Goal: Communication & Community: Answer question/provide support

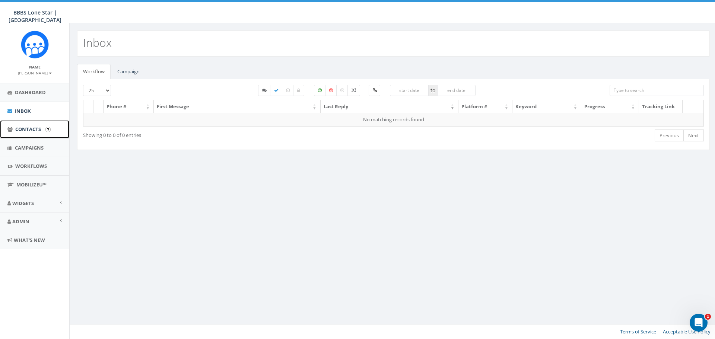
click at [28, 125] on link "Contacts" at bounding box center [34, 129] width 69 height 18
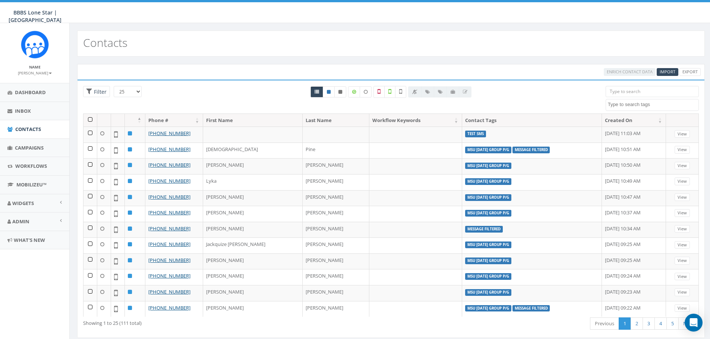
select select
click at [27, 146] on span "Campaigns" at bounding box center [29, 148] width 29 height 7
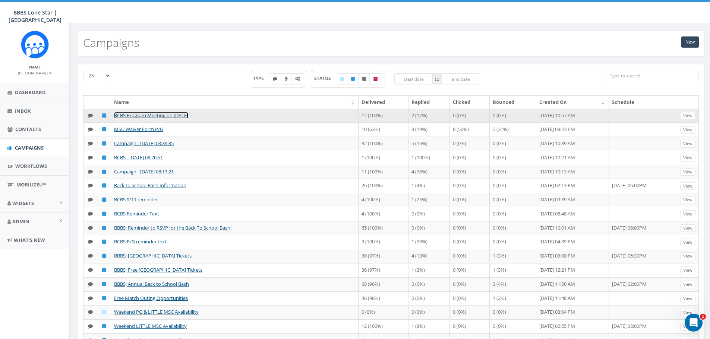
click at [187, 115] on link "BCBS Program Meeting on [DATE]" at bounding box center [151, 115] width 74 height 7
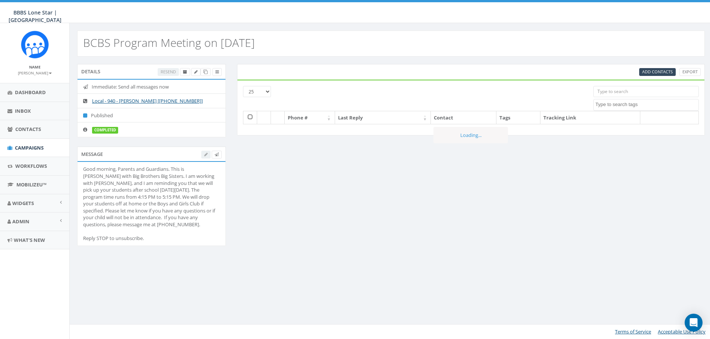
select select
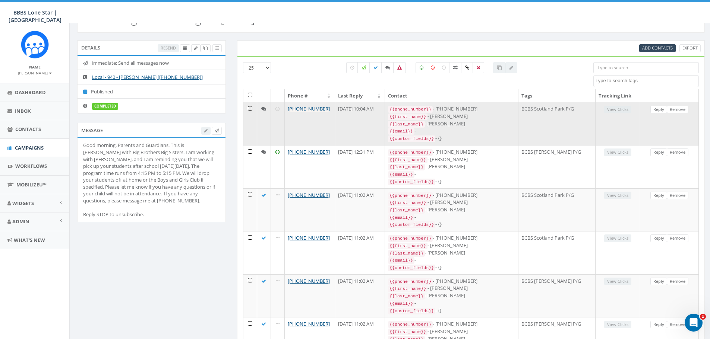
scroll to position [37, 0]
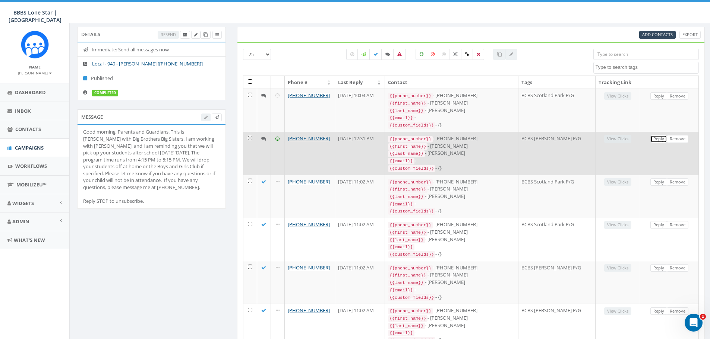
click at [654, 136] on link "Reply" at bounding box center [658, 139] width 17 height 8
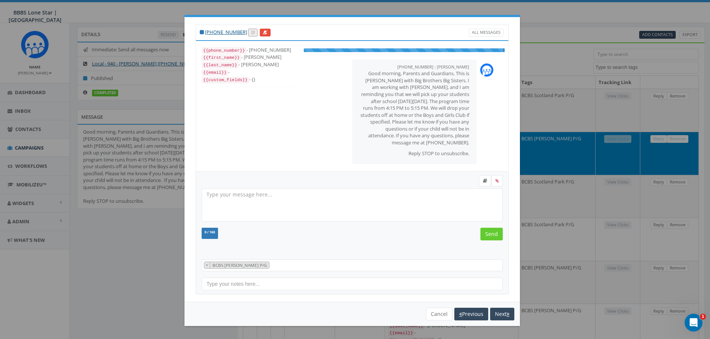
select select "BCBS Kate Burgess P/G"
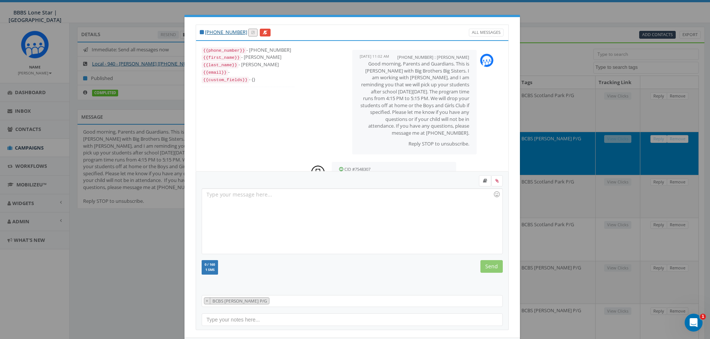
scroll to position [0, 0]
click at [345, 225] on div at bounding box center [352, 221] width 300 height 65
click at [485, 266] on input "Send" at bounding box center [491, 266] width 22 height 13
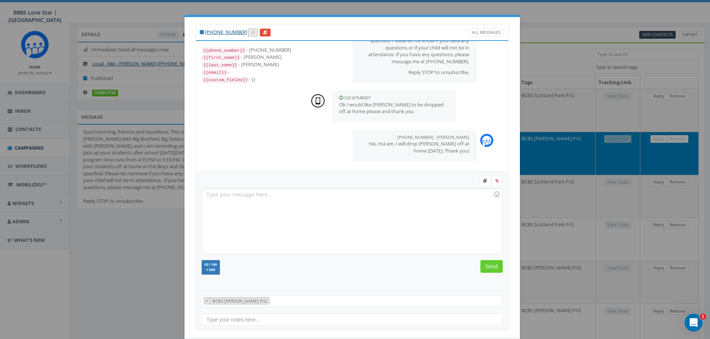
click at [588, 193] on div "+1 940-636-2724 All Messages {{phone_number}} - +19406362724 {{first_name}} - L…" at bounding box center [355, 169] width 710 height 339
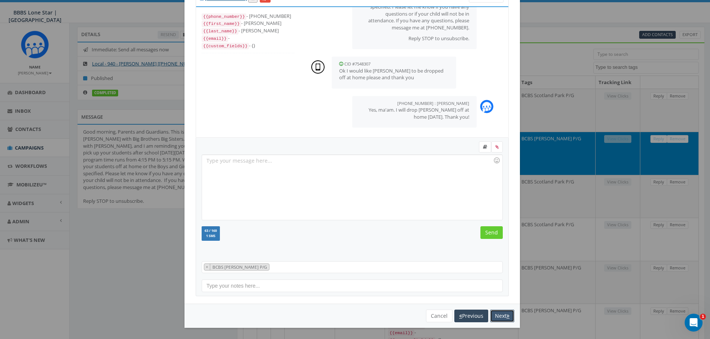
click at [496, 313] on button "Next" at bounding box center [502, 316] width 24 height 13
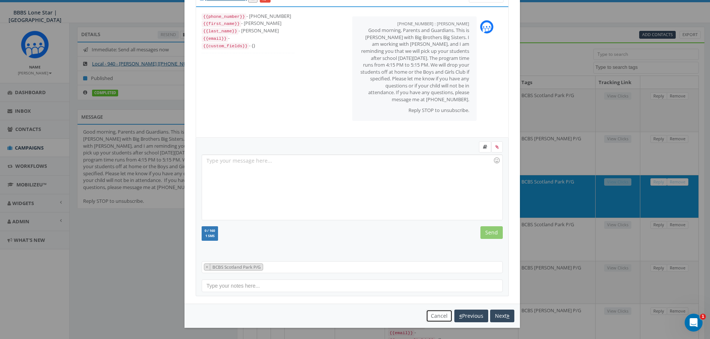
click at [436, 314] on button "Cancel" at bounding box center [439, 316] width 26 height 13
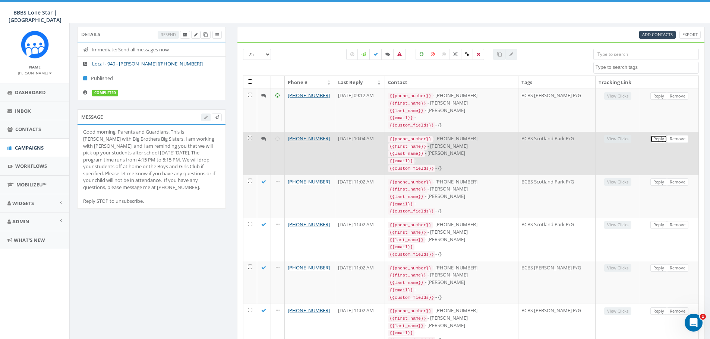
click at [659, 137] on link "Reply" at bounding box center [658, 139] width 17 height 8
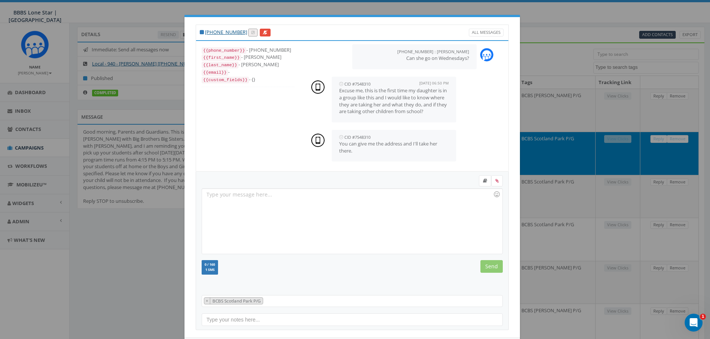
scroll to position [178, 0]
click at [398, 224] on div at bounding box center [352, 221] width 300 height 65
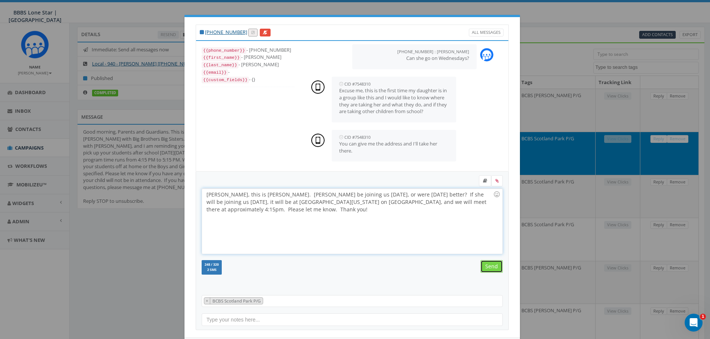
click at [489, 266] on input "Send" at bounding box center [491, 266] width 22 height 13
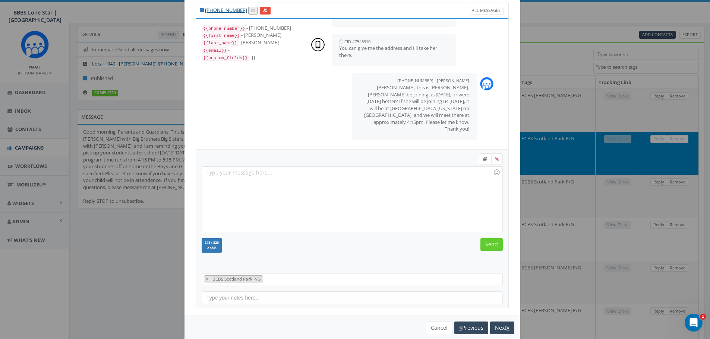
scroll to position [34, 0]
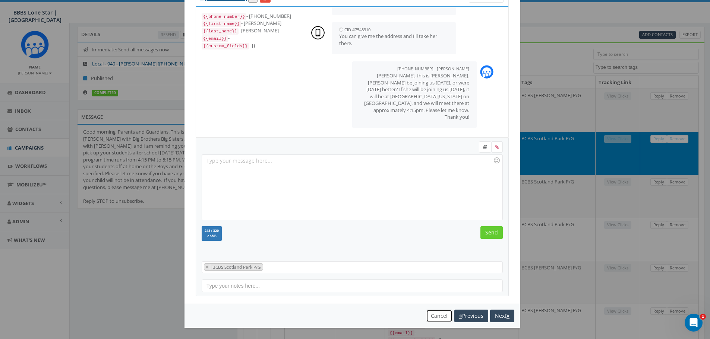
click at [428, 313] on button "Cancel" at bounding box center [439, 316] width 26 height 13
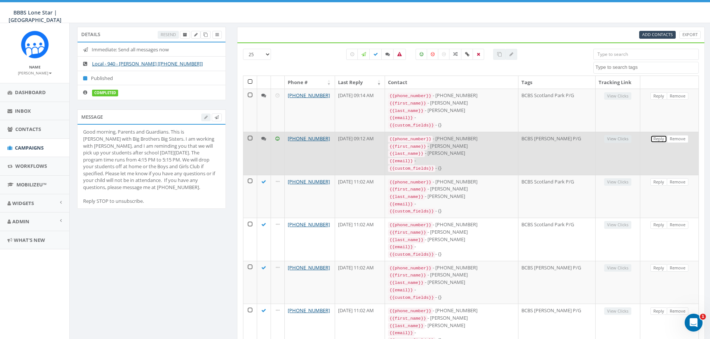
click at [655, 136] on link "Reply" at bounding box center [658, 139] width 17 height 8
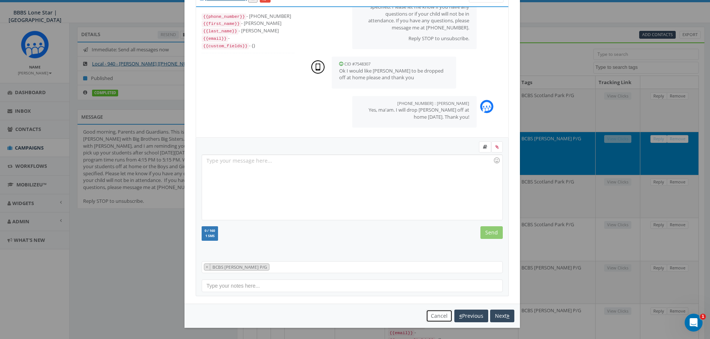
click at [428, 315] on button "Cancel" at bounding box center [439, 316] width 26 height 13
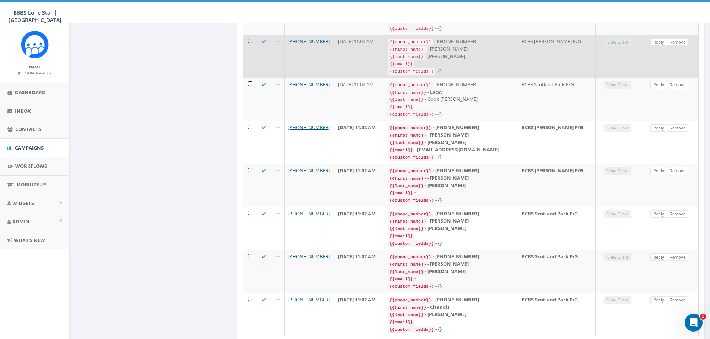
scroll to position [322, 0]
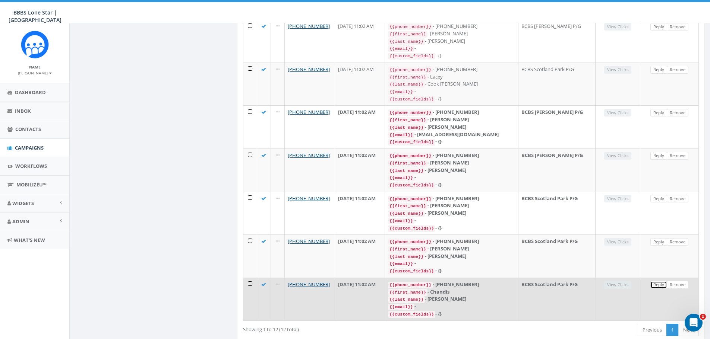
click at [659, 281] on link "Reply" at bounding box center [658, 285] width 17 height 8
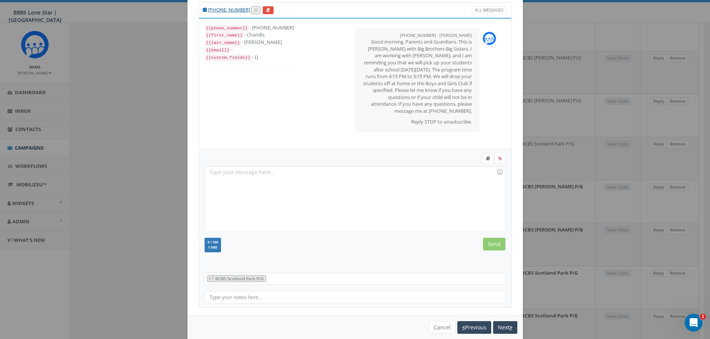
scroll to position [34, 0]
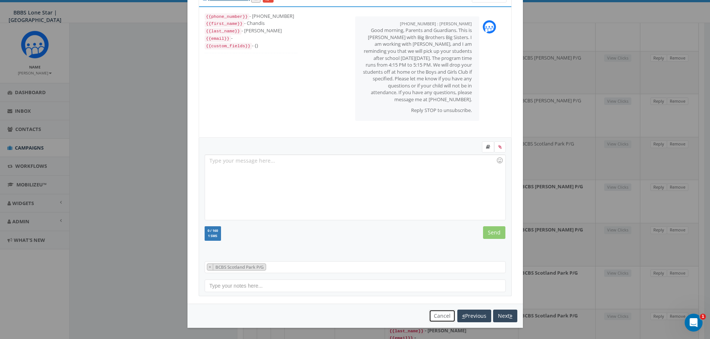
click at [433, 319] on button "Cancel" at bounding box center [442, 316] width 26 height 13
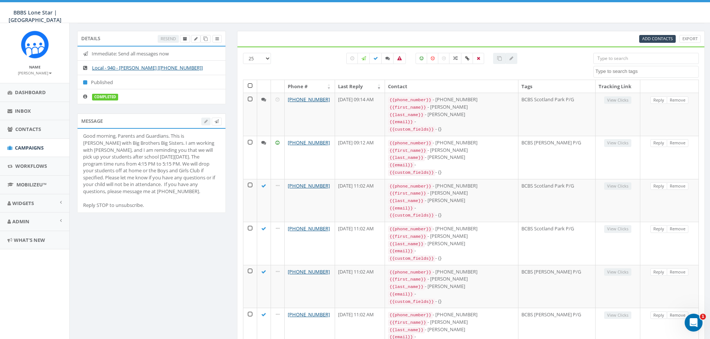
scroll to position [0, 0]
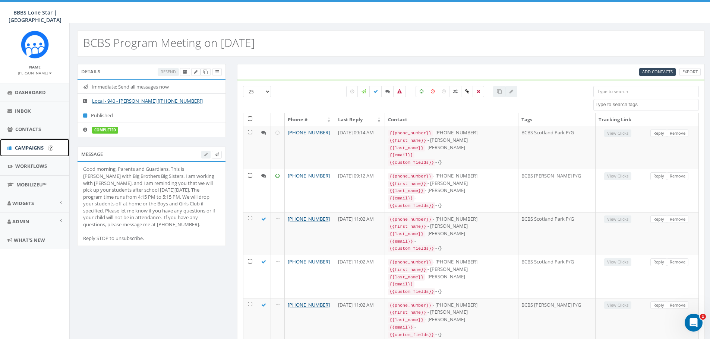
click at [26, 144] on link "Campaigns" at bounding box center [34, 148] width 69 height 18
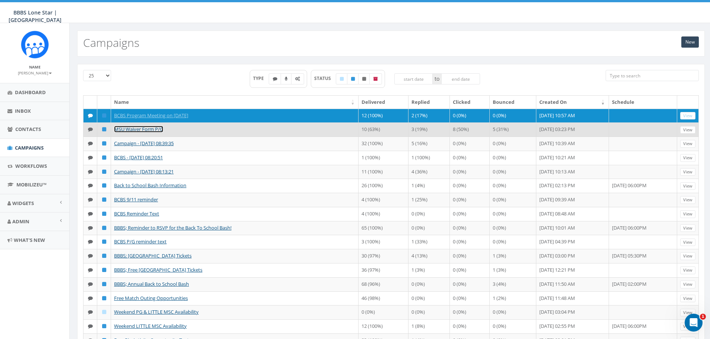
click at [142, 129] on link "MSU Waiver Form P/G" at bounding box center [138, 129] width 49 height 7
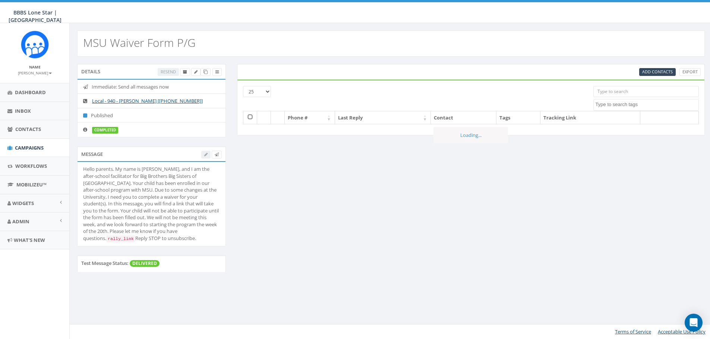
select select
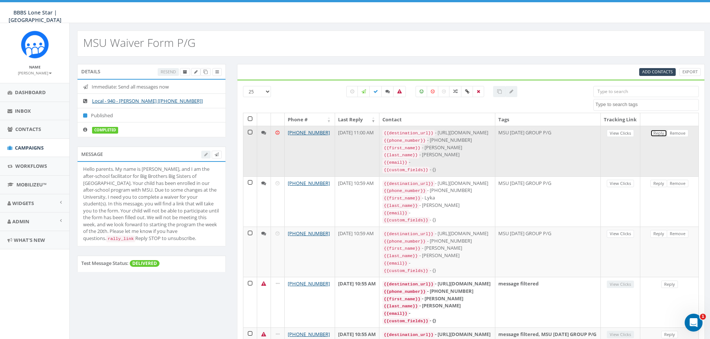
click at [656, 137] on link "Reply" at bounding box center [658, 134] width 17 height 8
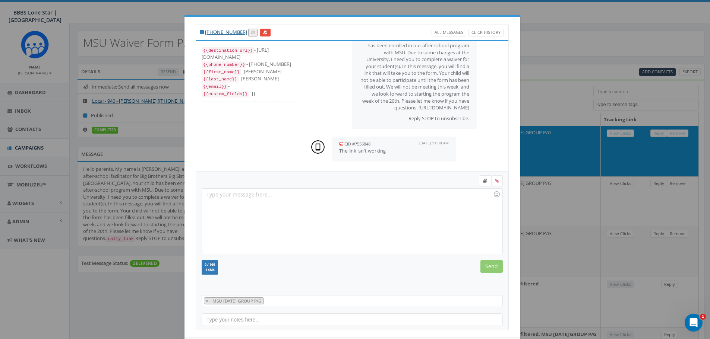
scroll to position [34, 0]
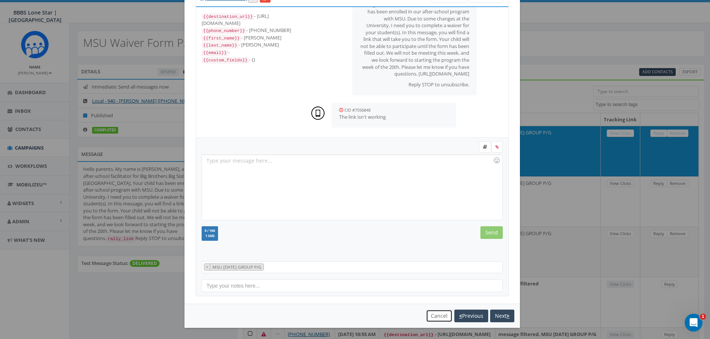
click at [429, 314] on button "Cancel" at bounding box center [439, 316] width 26 height 13
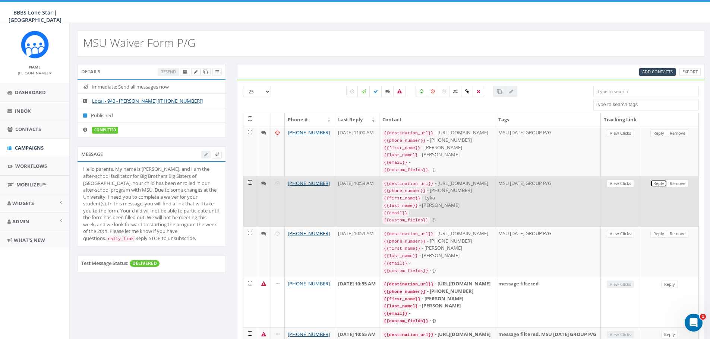
click at [654, 188] on link "Reply" at bounding box center [658, 184] width 17 height 8
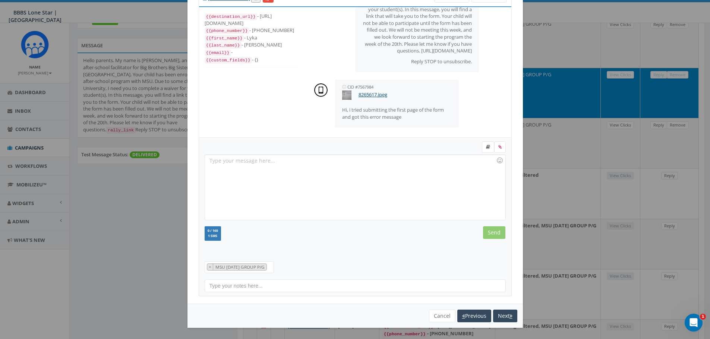
scroll to position [112, 0]
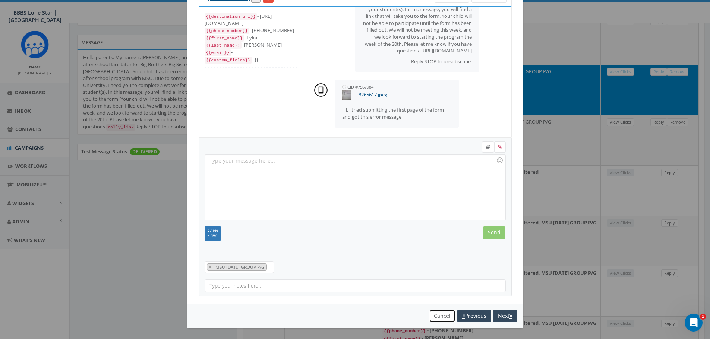
click at [429, 317] on button "Cancel" at bounding box center [442, 316] width 26 height 13
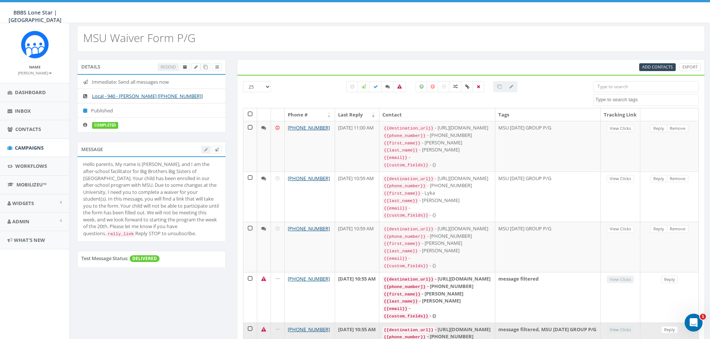
scroll to position [0, 0]
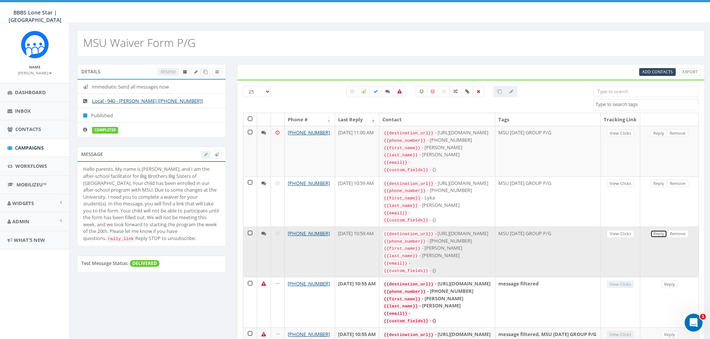
click at [660, 238] on link "Reply" at bounding box center [658, 234] width 17 height 8
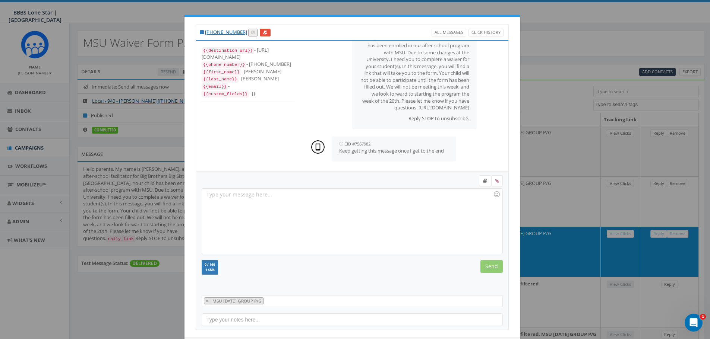
scroll to position [34, 0]
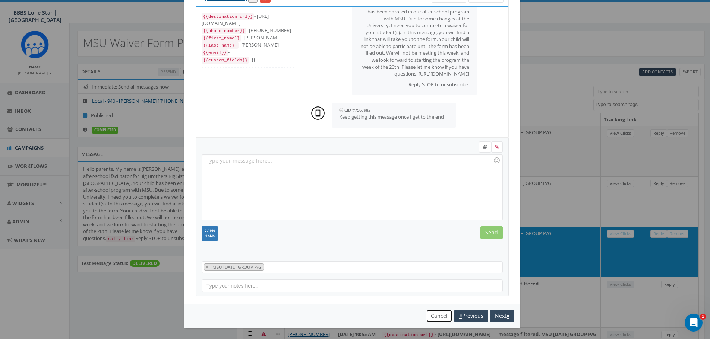
click at [428, 313] on button "Cancel" at bounding box center [439, 316] width 26 height 13
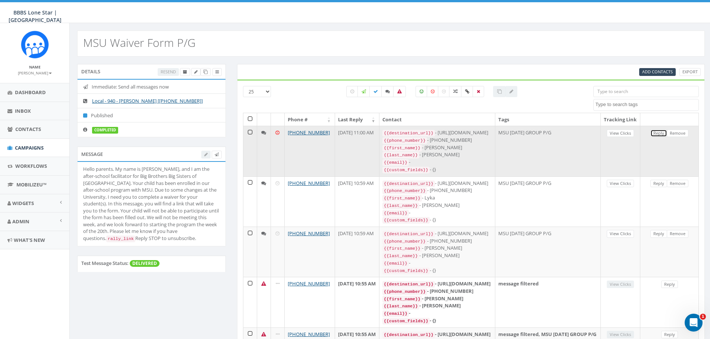
click at [658, 137] on link "Reply" at bounding box center [658, 134] width 17 height 8
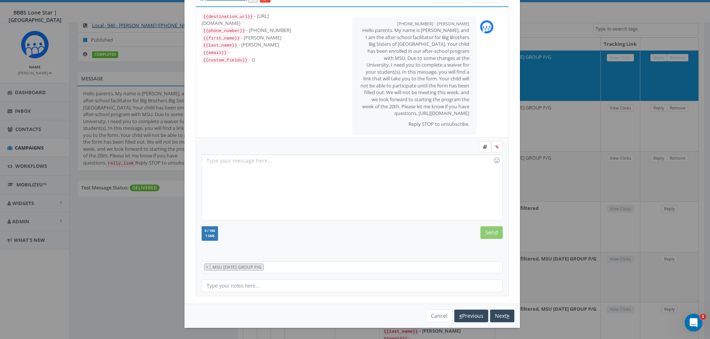
scroll to position [149, 0]
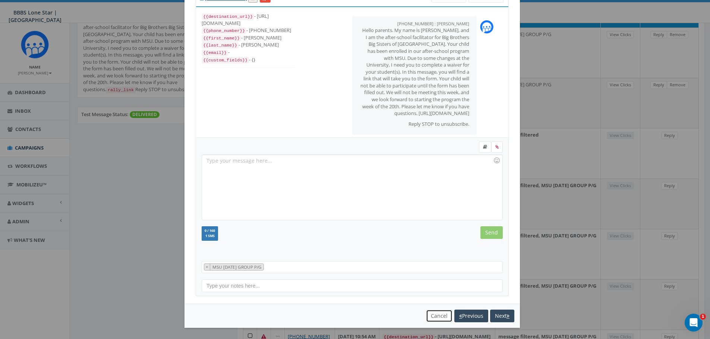
click at [428, 316] on button "Cancel" at bounding box center [439, 316] width 26 height 13
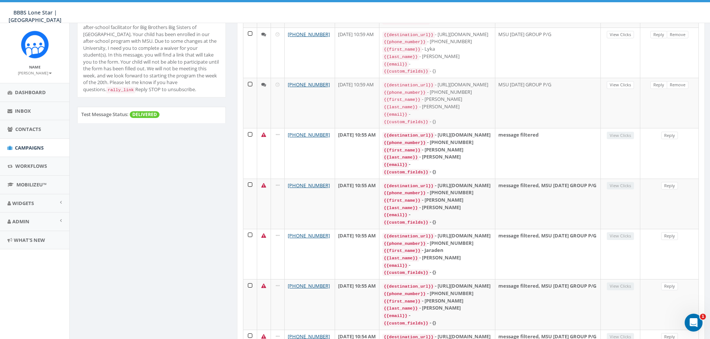
scroll to position [0, 0]
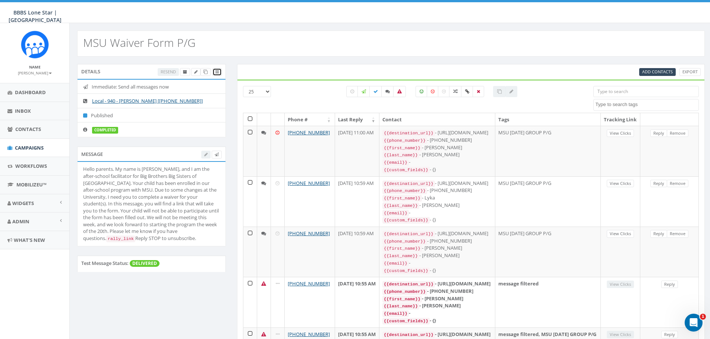
click at [219, 74] on link at bounding box center [216, 72] width 9 height 8
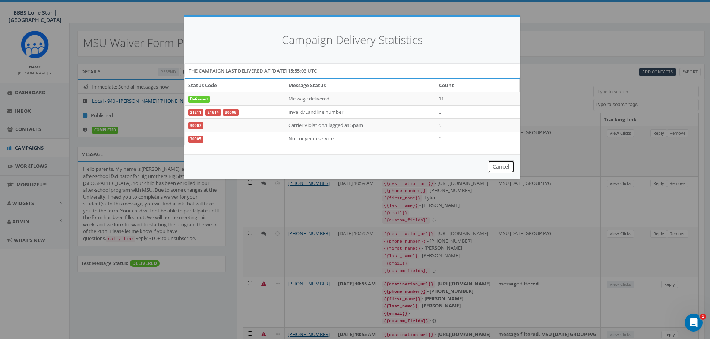
click at [504, 167] on button "Cancel" at bounding box center [501, 167] width 26 height 13
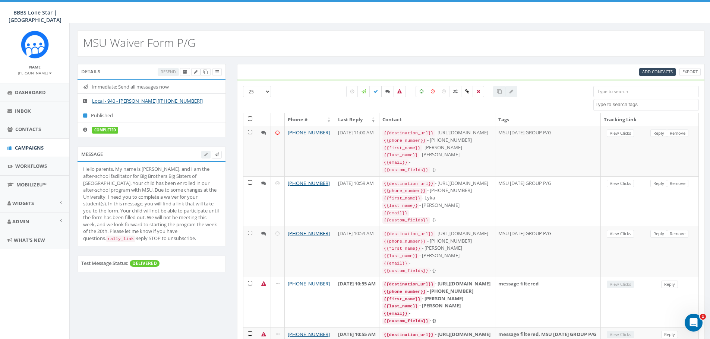
click at [386, 92] on icon at bounding box center [387, 91] width 4 height 4
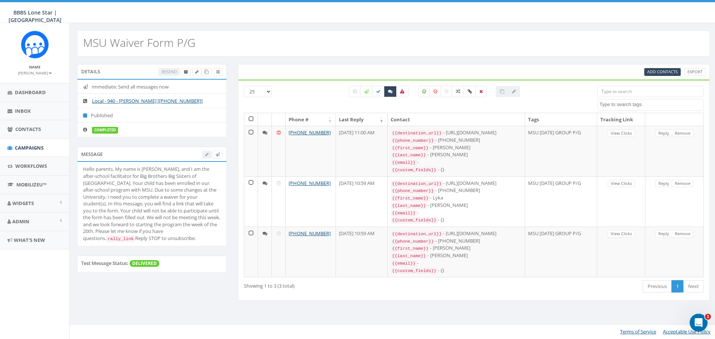
drag, startPoint x: 389, startPoint y: 91, endPoint x: 390, endPoint y: 113, distance: 22.8
click at [389, 91] on icon at bounding box center [390, 91] width 4 height 4
checkbox input "false"
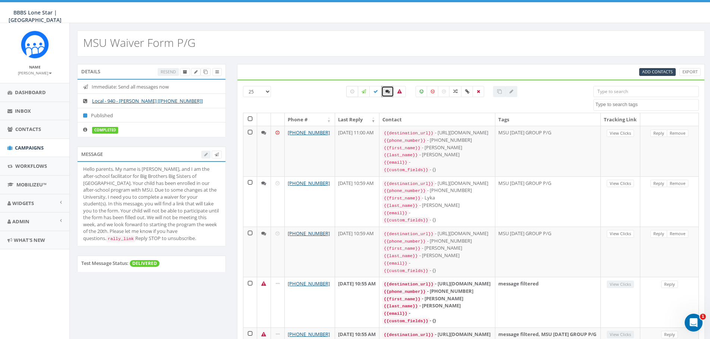
click at [352, 94] on label at bounding box center [352, 91] width 12 height 11
checkbox input "true"
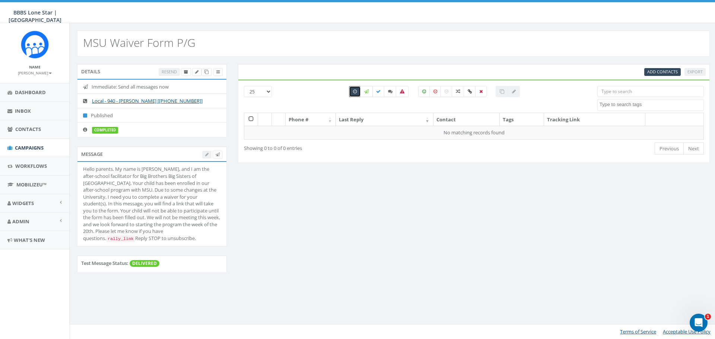
click at [365, 91] on icon at bounding box center [366, 91] width 4 height 4
checkbox input "true"
click at [380, 92] on icon at bounding box center [378, 91] width 4 height 4
checkbox input "true"
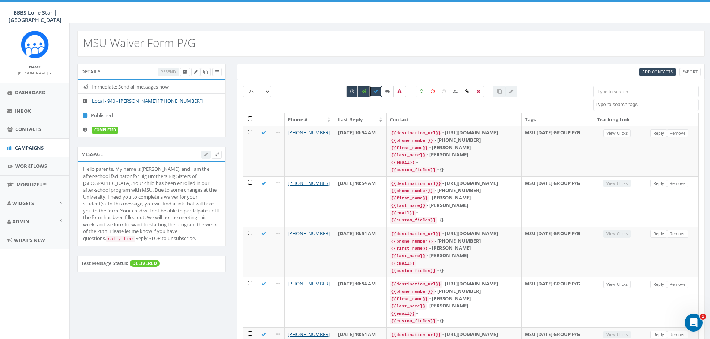
click at [400, 92] on icon at bounding box center [399, 91] width 4 height 4
checkbox input "true"
click at [390, 93] on label at bounding box center [387, 91] width 13 height 11
checkbox input "true"
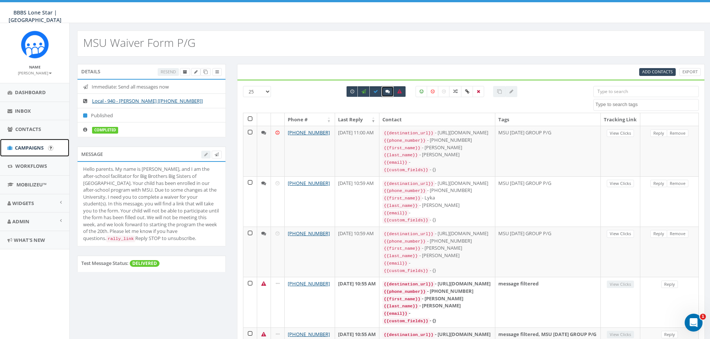
click at [31, 148] on span "Campaigns" at bounding box center [29, 148] width 29 height 7
